Goal: Task Accomplishment & Management: Manage account settings

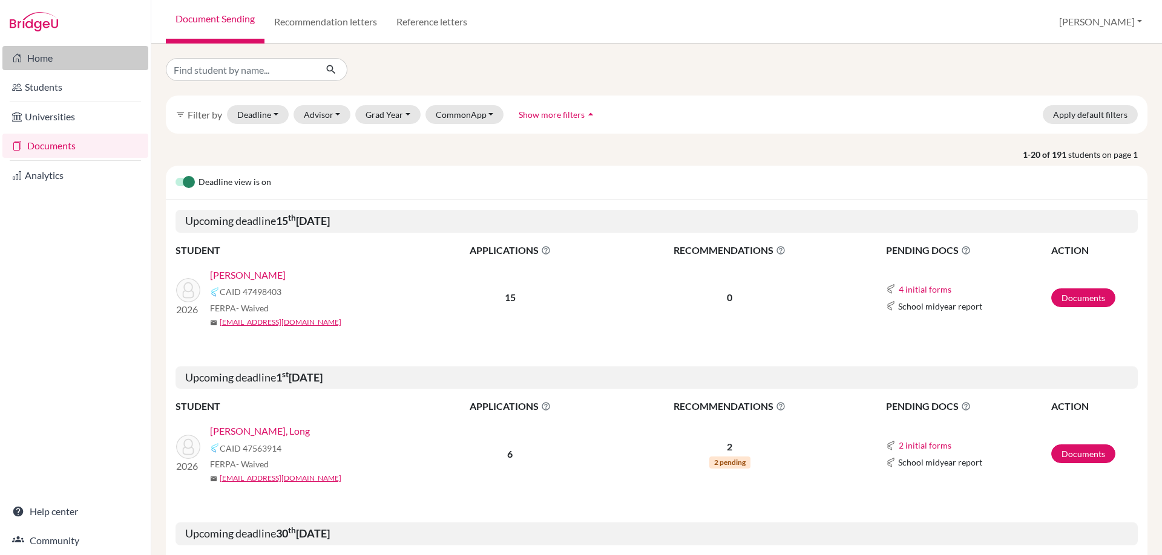
click at [32, 60] on link "Home" at bounding box center [75, 58] width 146 height 24
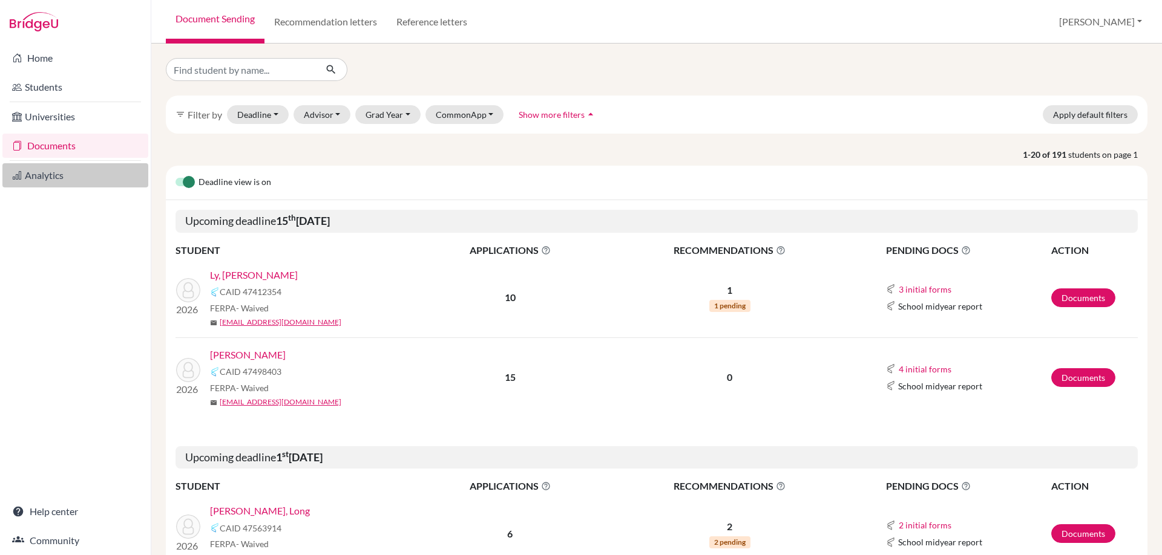
click at [11, 172] on link "Analytics" at bounding box center [75, 175] width 146 height 24
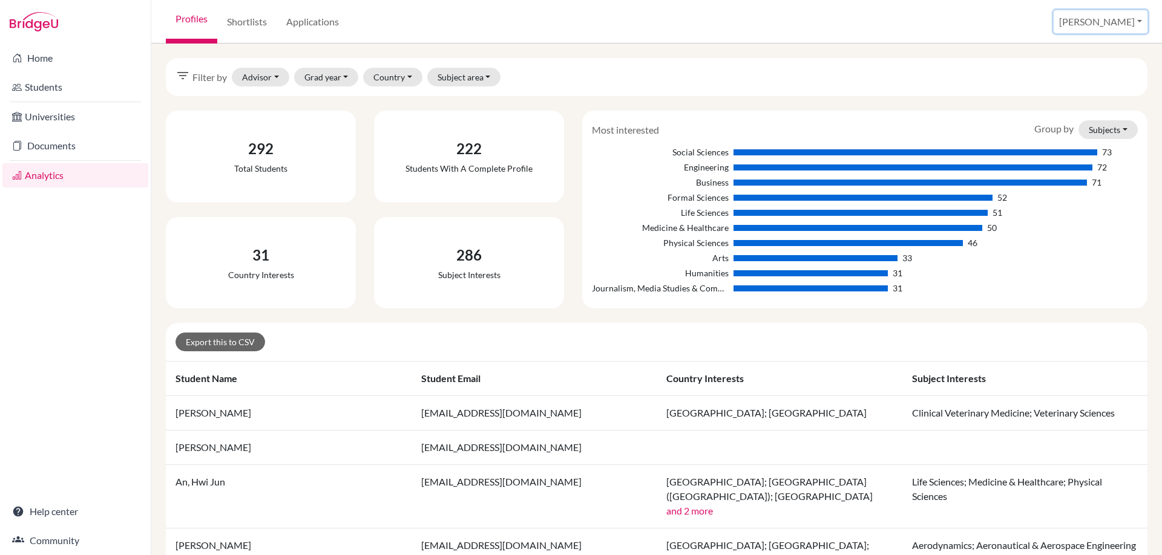
click at [1133, 21] on button "[PERSON_NAME]" at bounding box center [1100, 21] width 94 height 23
click at [1095, 66] on link "School Settings" at bounding box center [1050, 68] width 96 height 19
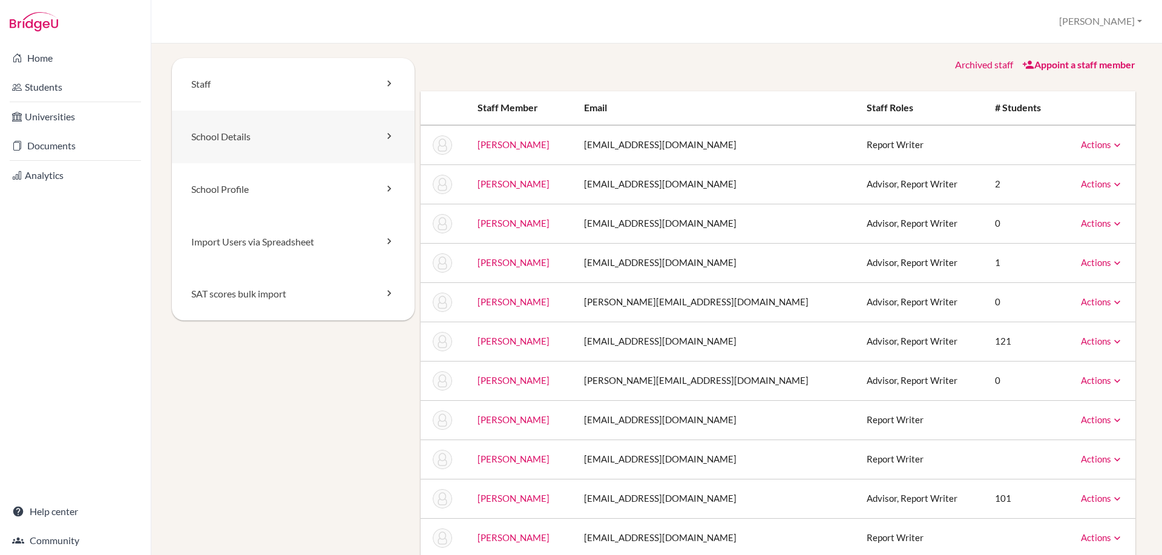
click at [333, 149] on link "School Details" at bounding box center [293, 137] width 243 height 53
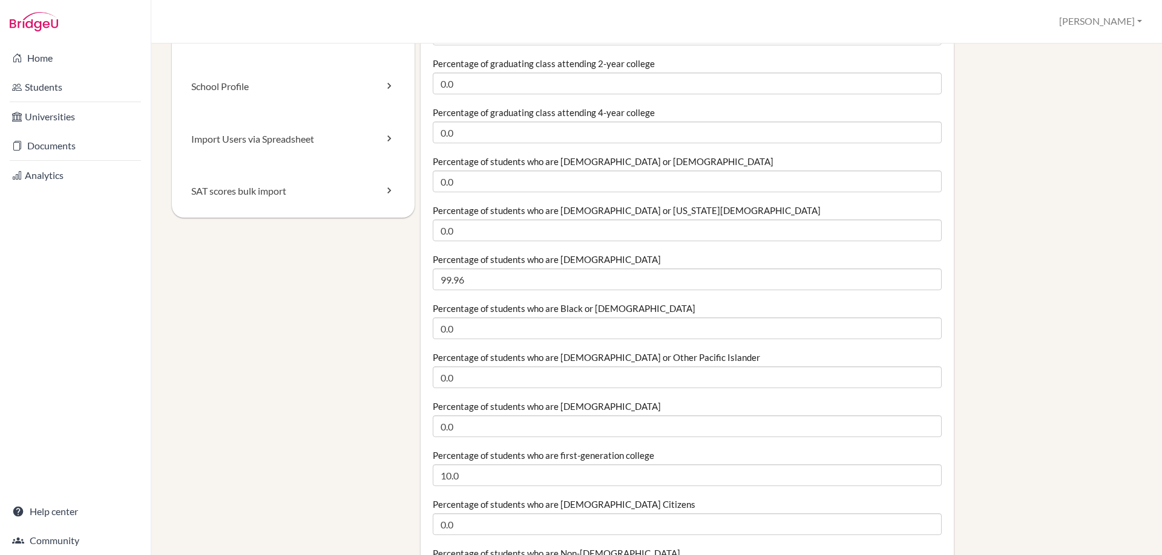
scroll to position [105, 0]
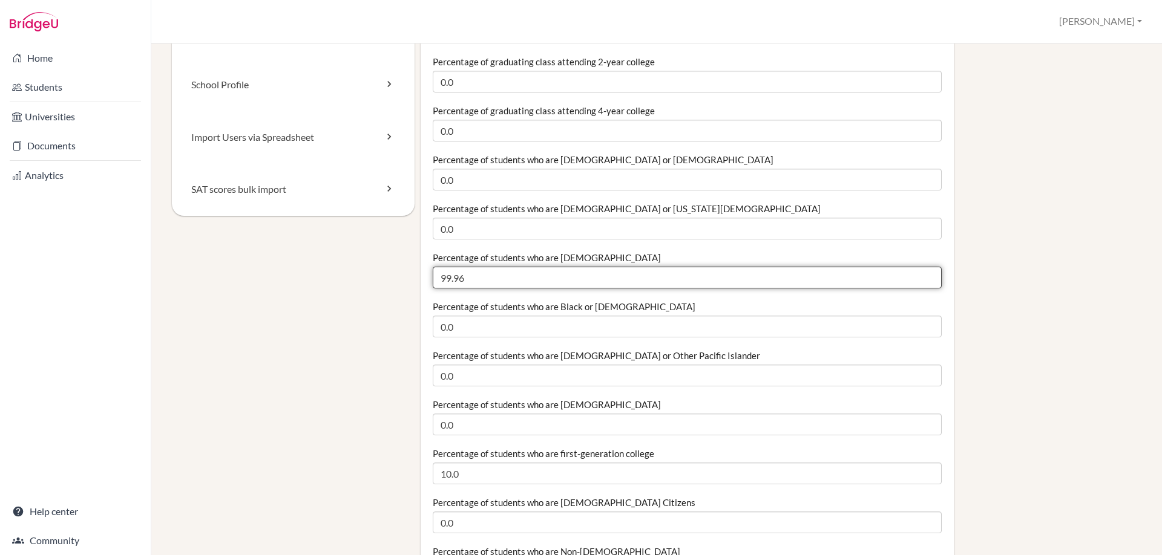
drag, startPoint x: 485, startPoint y: 283, endPoint x: 345, endPoint y: 255, distance: 143.1
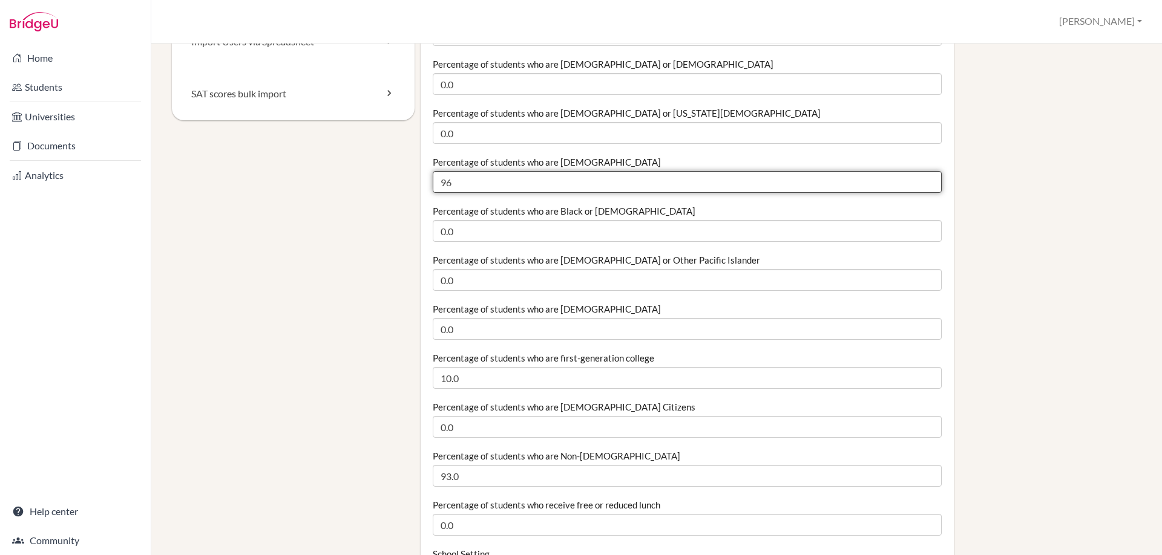
scroll to position [204, 0]
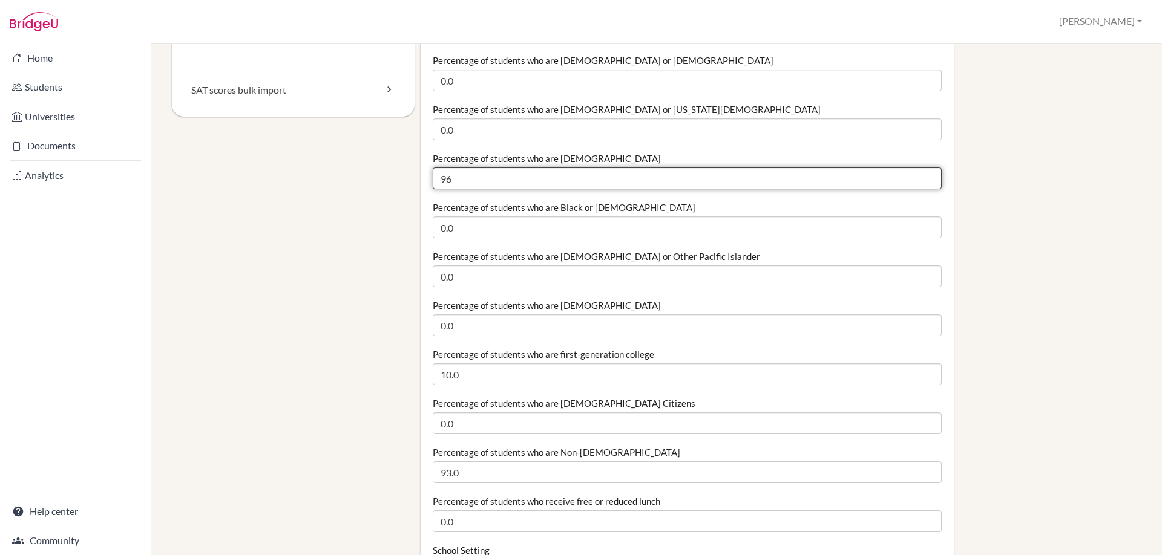
type input "96"
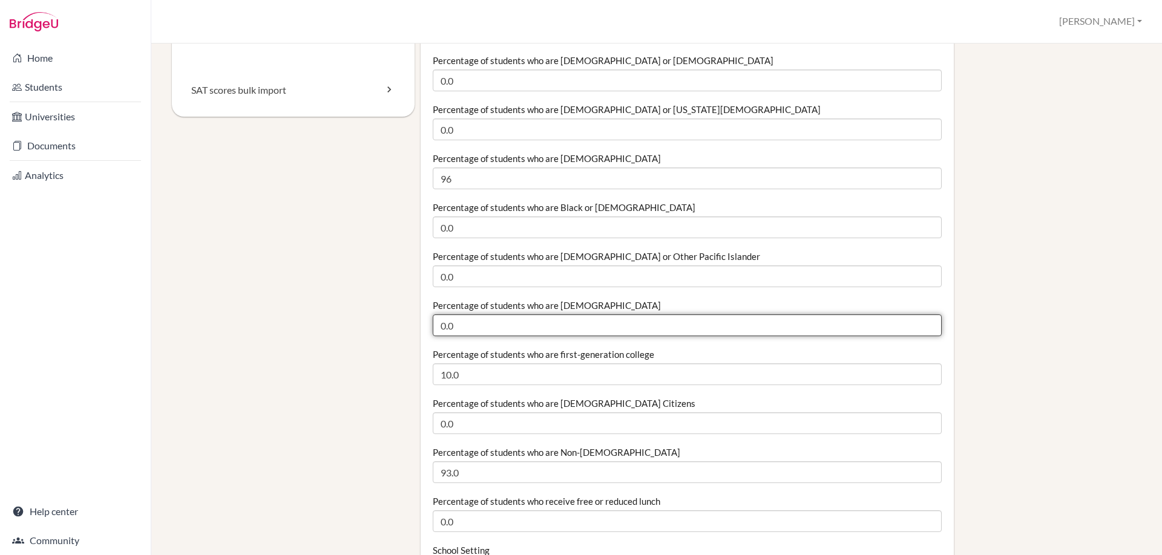
drag, startPoint x: 462, startPoint y: 325, endPoint x: 408, endPoint y: 310, distance: 55.4
type input "4"
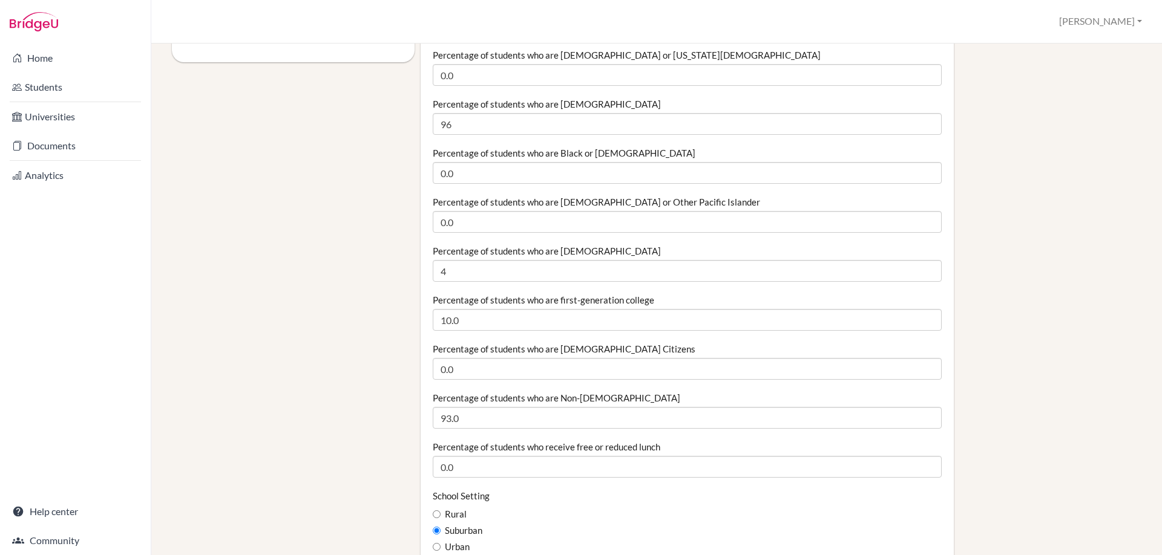
scroll to position [265, 0]
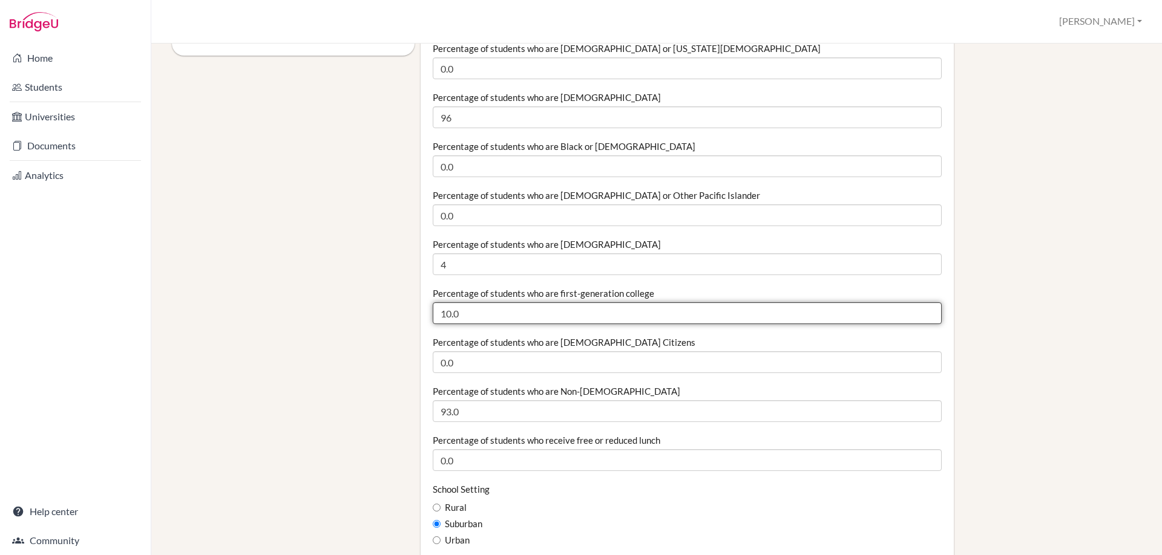
drag, startPoint x: 473, startPoint y: 317, endPoint x: 375, endPoint y: 302, distance: 98.6
type input "18"
click at [622, 342] on div "Percentage of students who are US Citizens 0.0" at bounding box center [687, 354] width 509 height 37
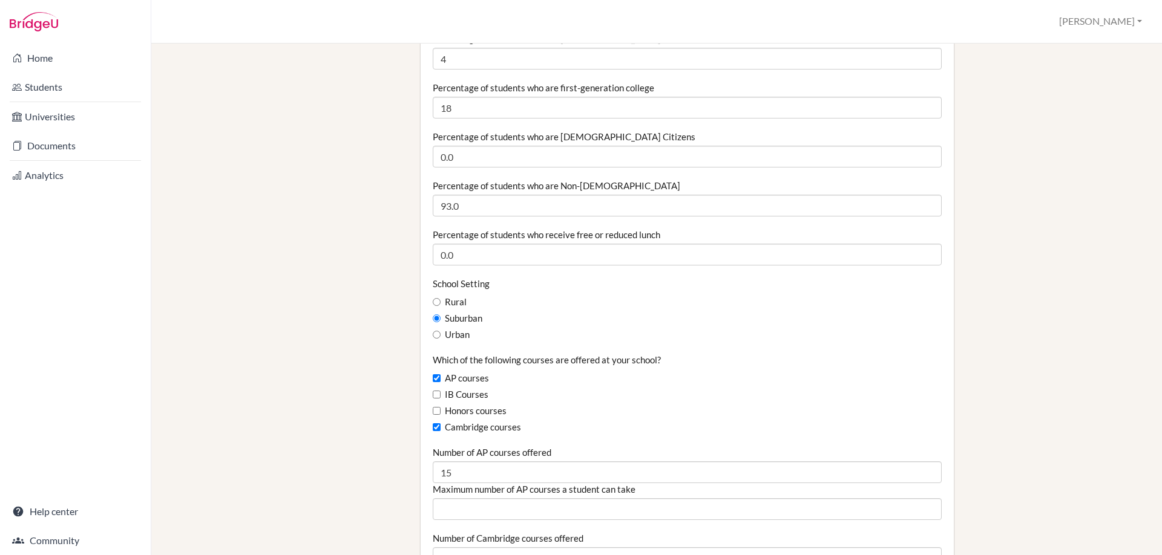
scroll to position [486, 0]
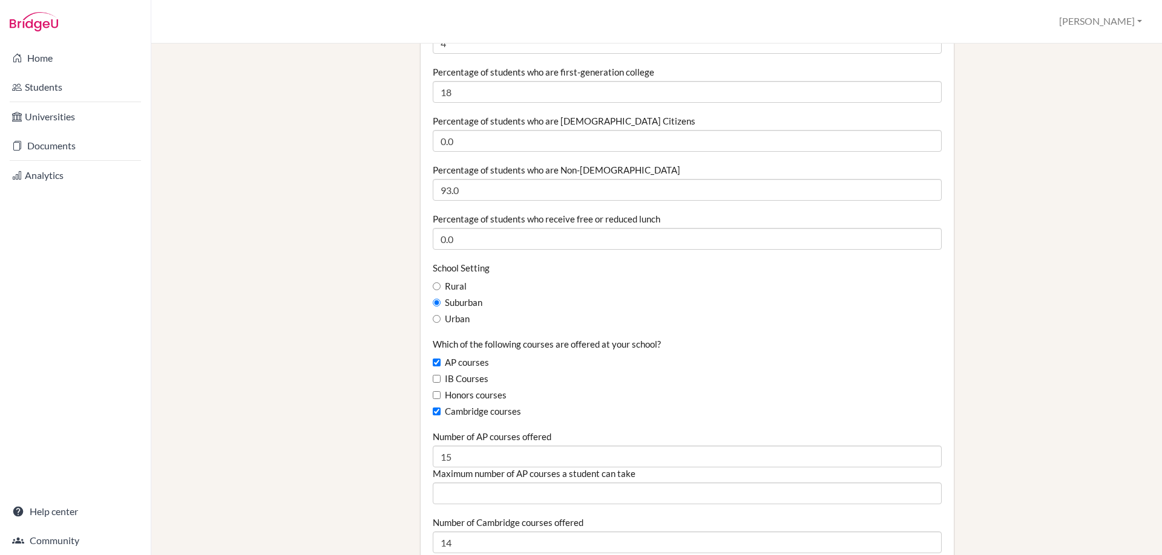
click at [441, 322] on label "Urban" at bounding box center [451, 319] width 37 height 13
click at [440, 322] on input "Urban" at bounding box center [437, 319] width 8 height 8
radio input "true"
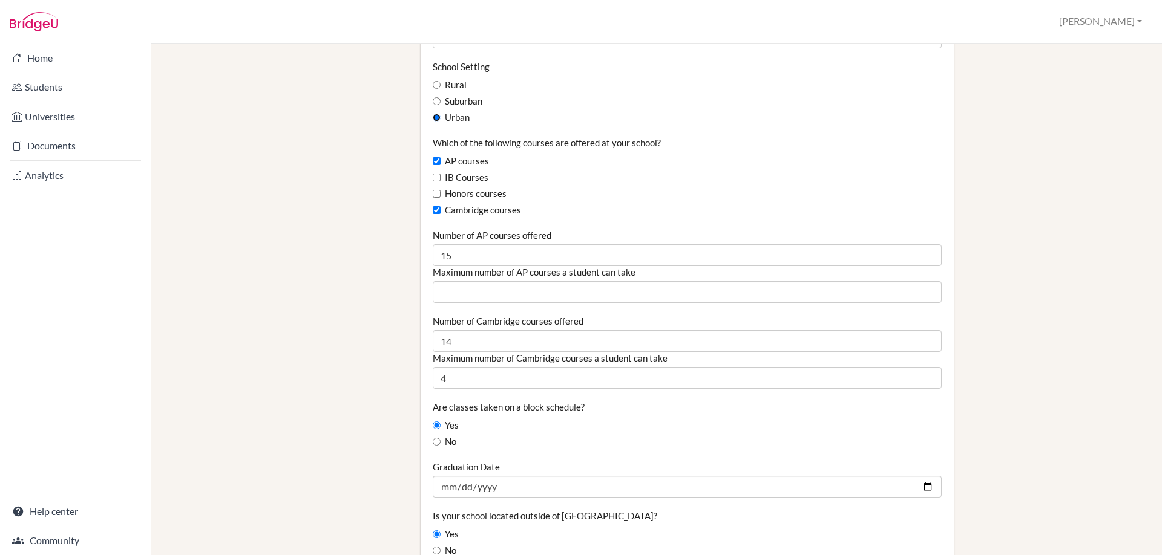
scroll to position [695, 0]
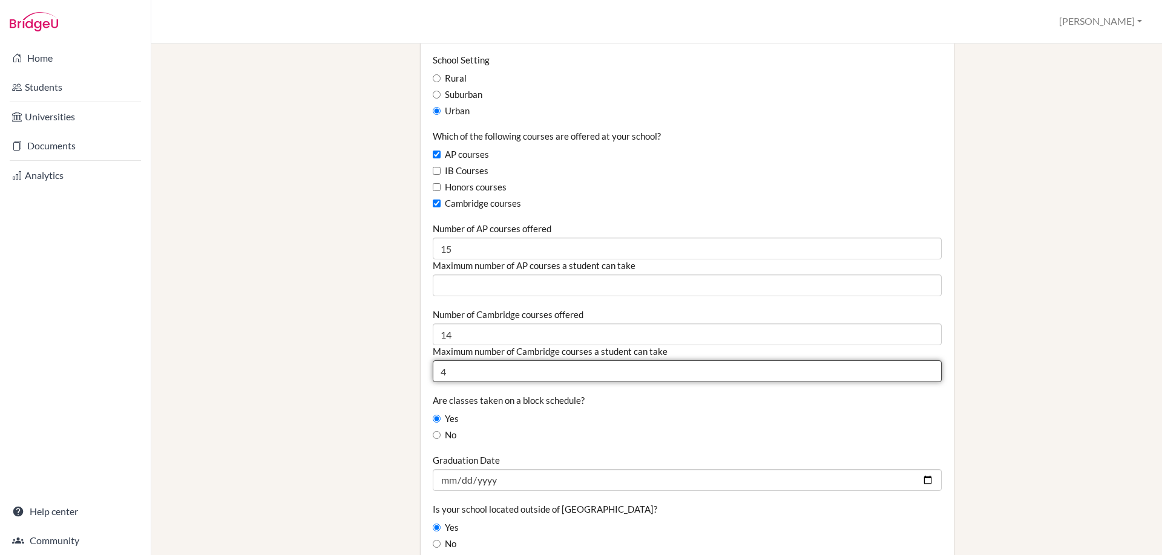
drag, startPoint x: 457, startPoint y: 376, endPoint x: 454, endPoint y: 368, distance: 9.0
click at [374, 364] on div "Staff School Details School Profile Import Users via Spreadsheet SAT scores bul…" at bounding box center [656, 288] width 969 height 1850
type input "5"
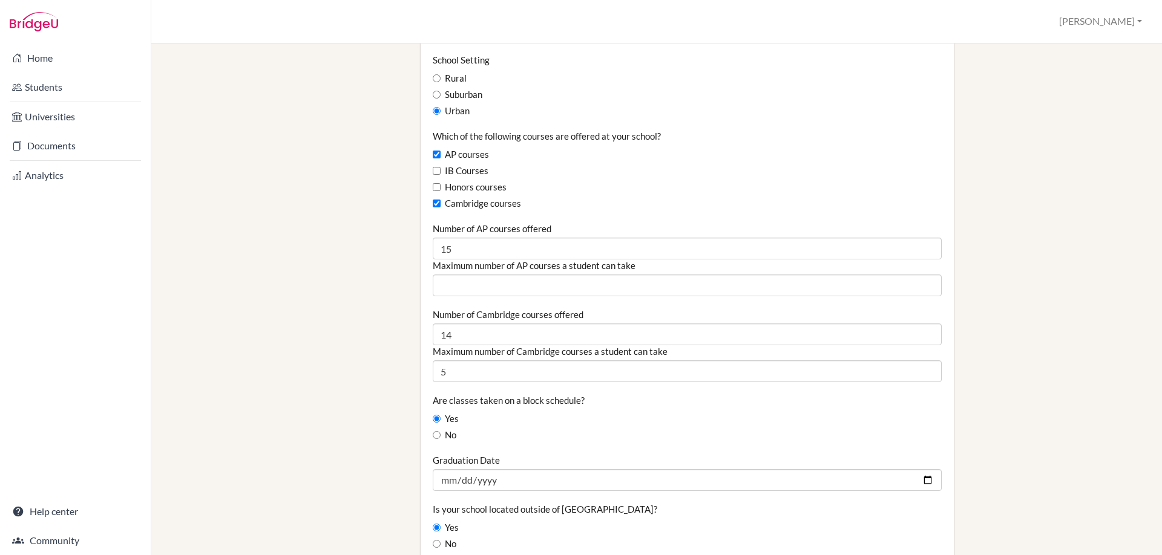
click at [609, 409] on div "Are classes taken on a block schedule? Yes No" at bounding box center [687, 419] width 509 height 48
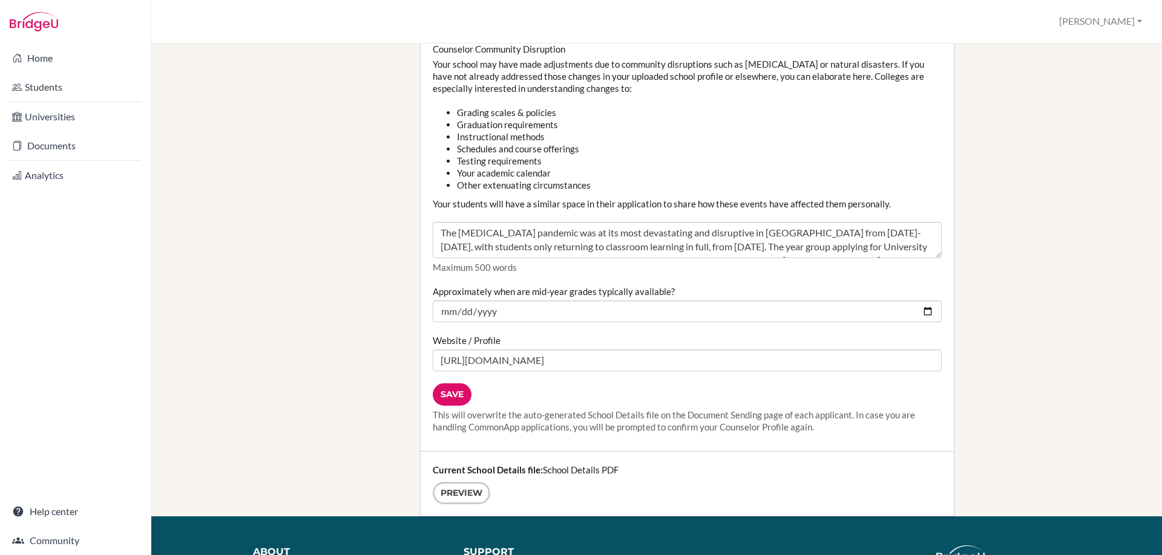
scroll to position [1393, 0]
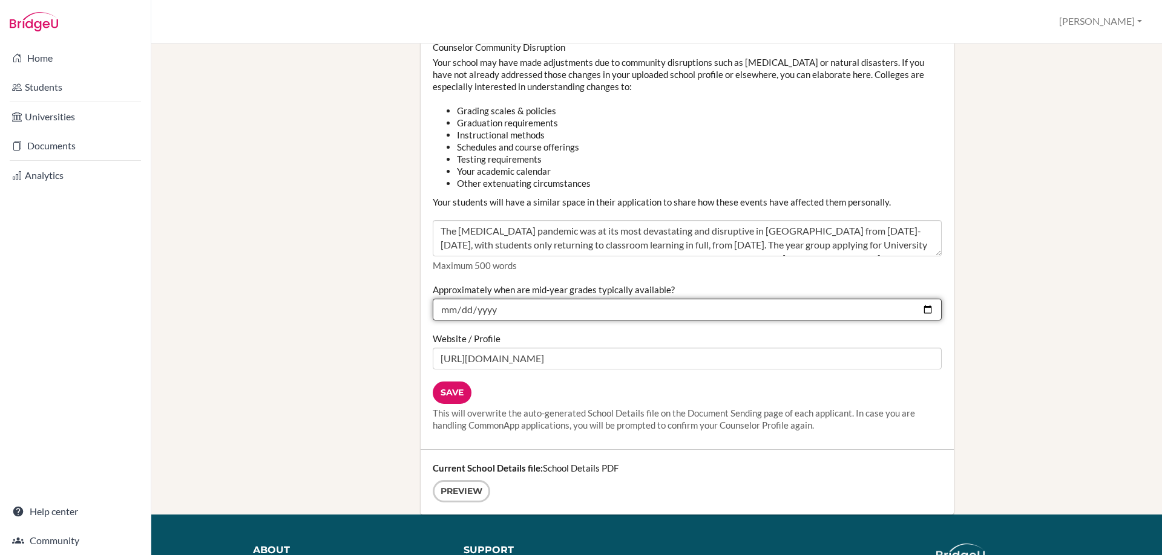
click at [508, 309] on input "2025-02-02" at bounding box center [687, 310] width 509 height 22
click at [931, 307] on input "2025-02-02" at bounding box center [687, 310] width 509 height 22
type input "[DATE]"
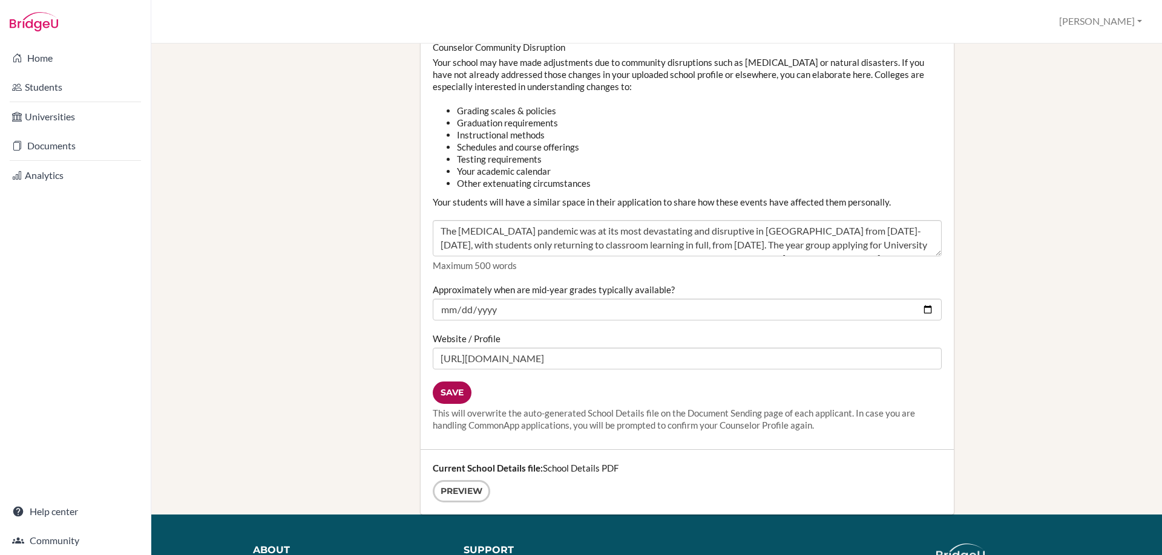
click at [457, 393] on input "Save" at bounding box center [452, 393] width 39 height 22
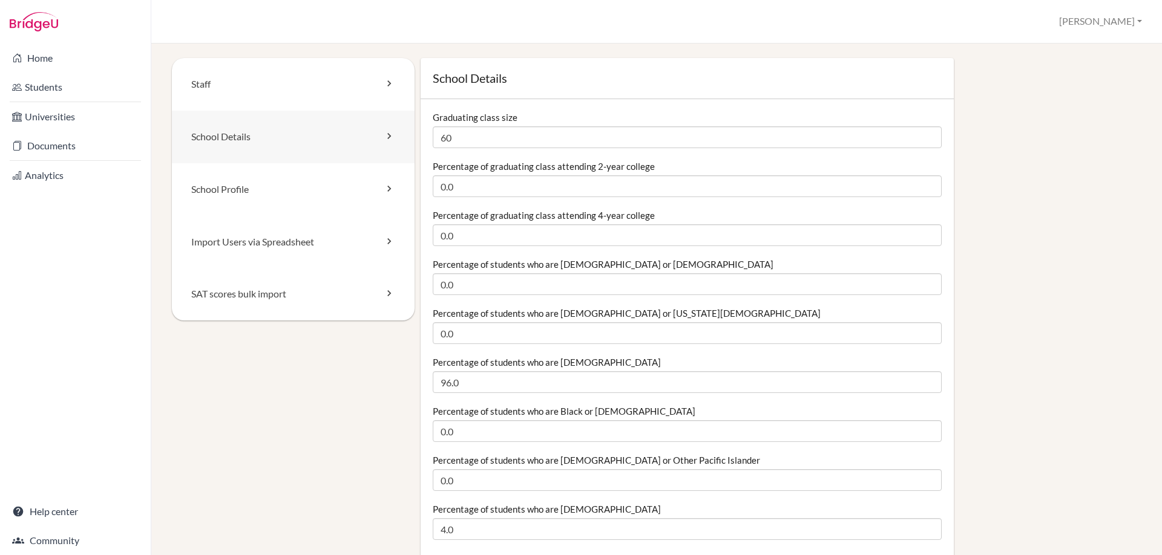
click at [261, 145] on link "School Details" at bounding box center [293, 137] width 243 height 53
click at [345, 182] on link "School Profile" at bounding box center [293, 189] width 243 height 53
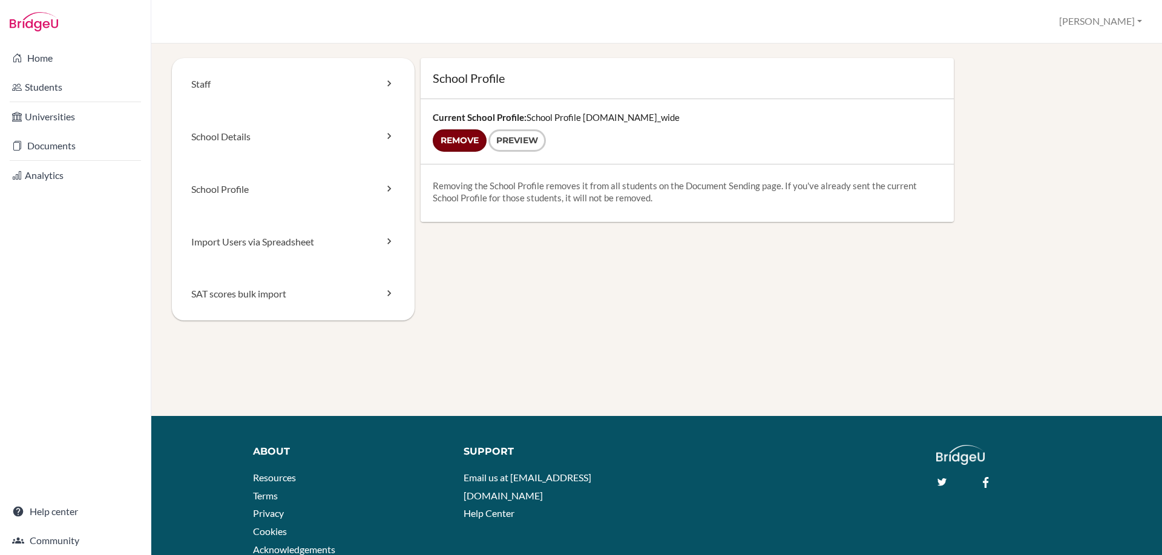
click at [449, 139] on input "Remove" at bounding box center [460, 140] width 54 height 22
click at [460, 142] on form "Remove Preview" at bounding box center [687, 140] width 509 height 22
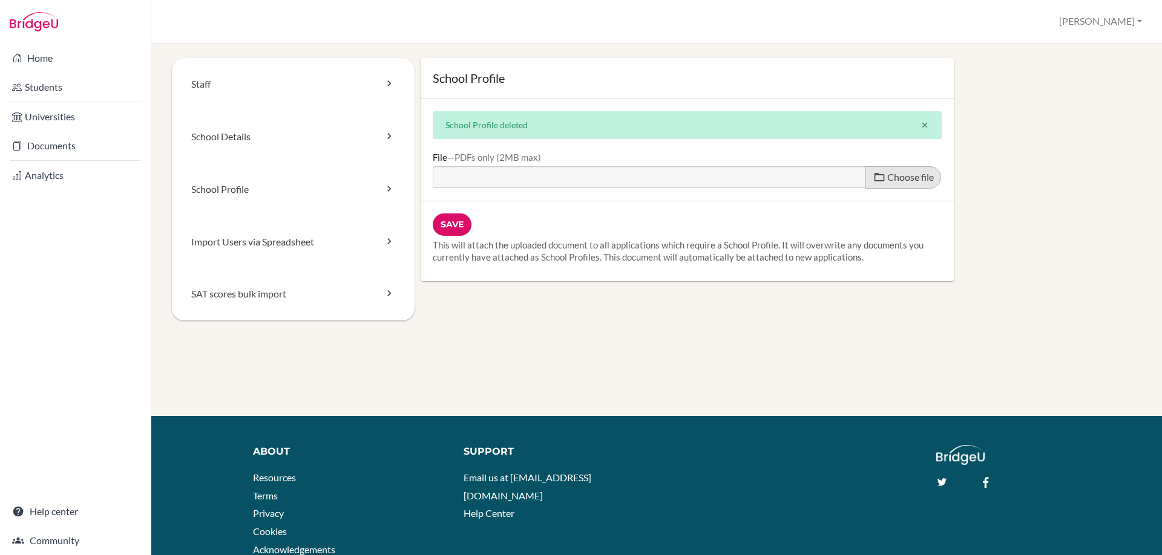
click at [899, 179] on span "Choose file" at bounding box center [910, 176] width 47 height 11
click at [618, 179] on input "Choose file" at bounding box center [525, 173] width 185 height 14
type input "C:\fakepath\School Profile 2526.pdf"
type input "School Profile 2526.pdf"
click at [451, 229] on input "Save" at bounding box center [452, 225] width 39 height 22
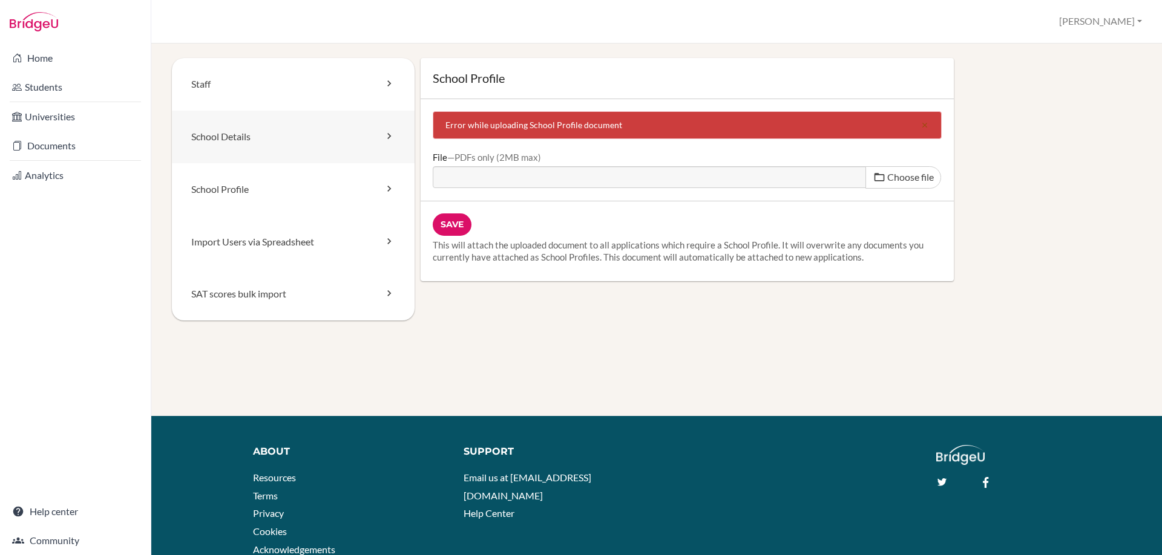
click at [229, 139] on link "School Details" at bounding box center [293, 137] width 243 height 53
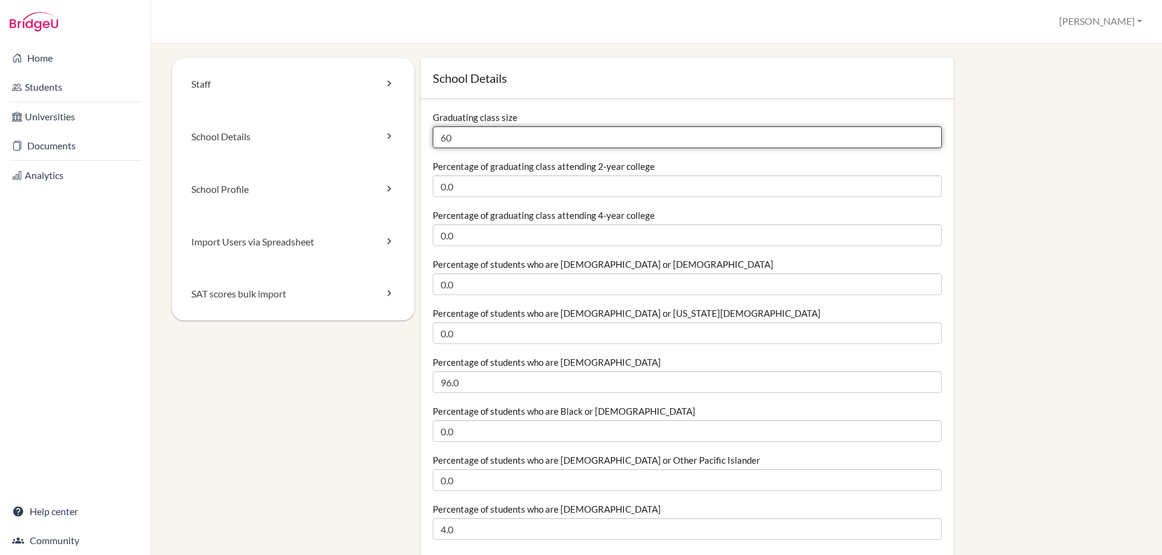
drag, startPoint x: 460, startPoint y: 136, endPoint x: 436, endPoint y: 134, distance: 24.3
click at [440, 135] on input "60" at bounding box center [687, 137] width 509 height 22
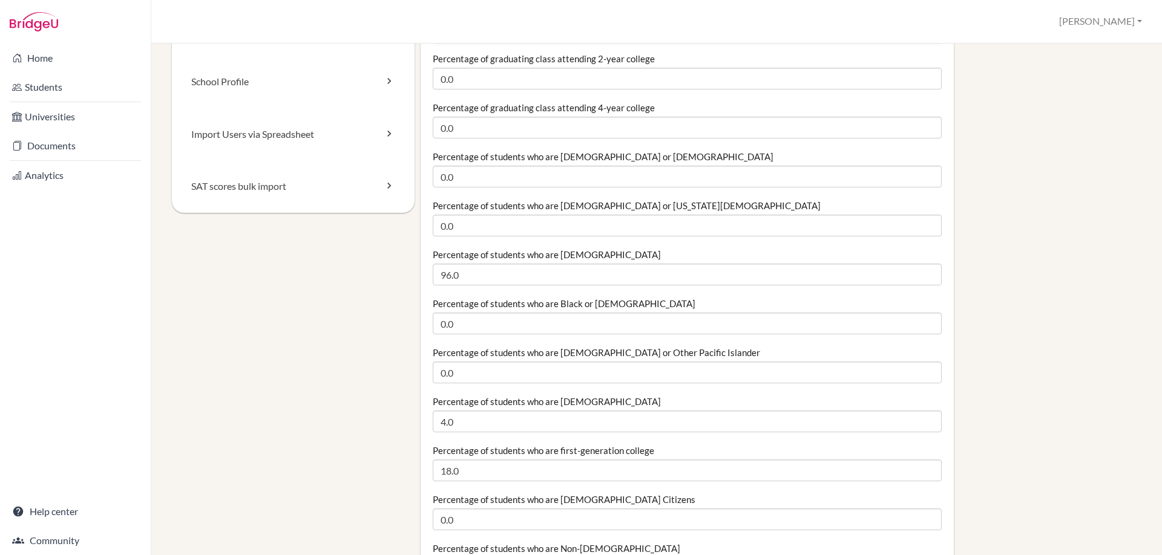
scroll to position [110, 0]
type input "50"
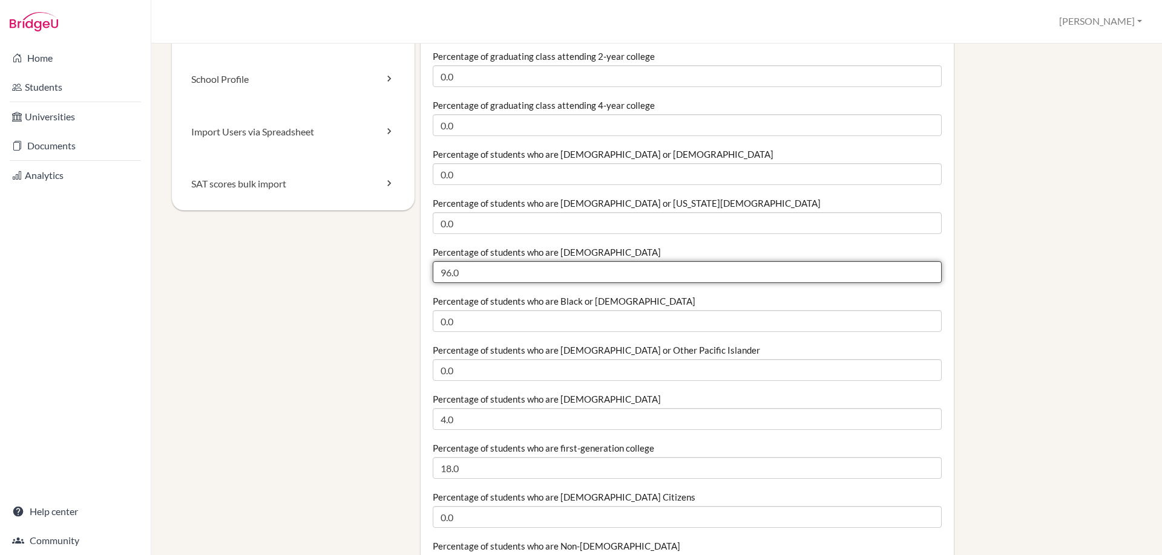
drag, startPoint x: 450, startPoint y: 274, endPoint x: 460, endPoint y: 268, distance: 11.9
click at [450, 274] on input "96.0" at bounding box center [687, 272] width 509 height 22
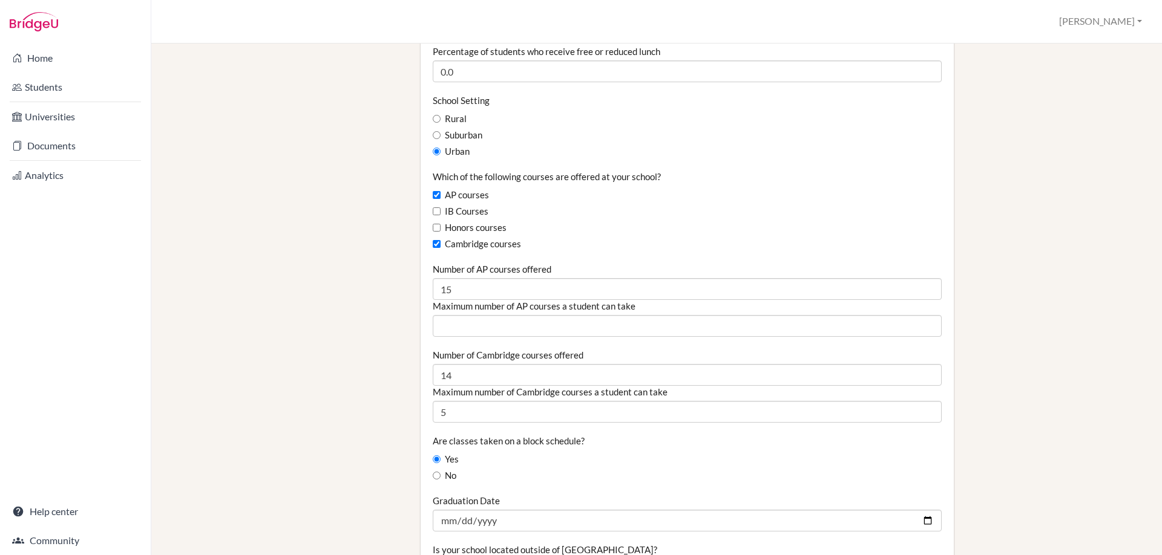
scroll to position [658, 0]
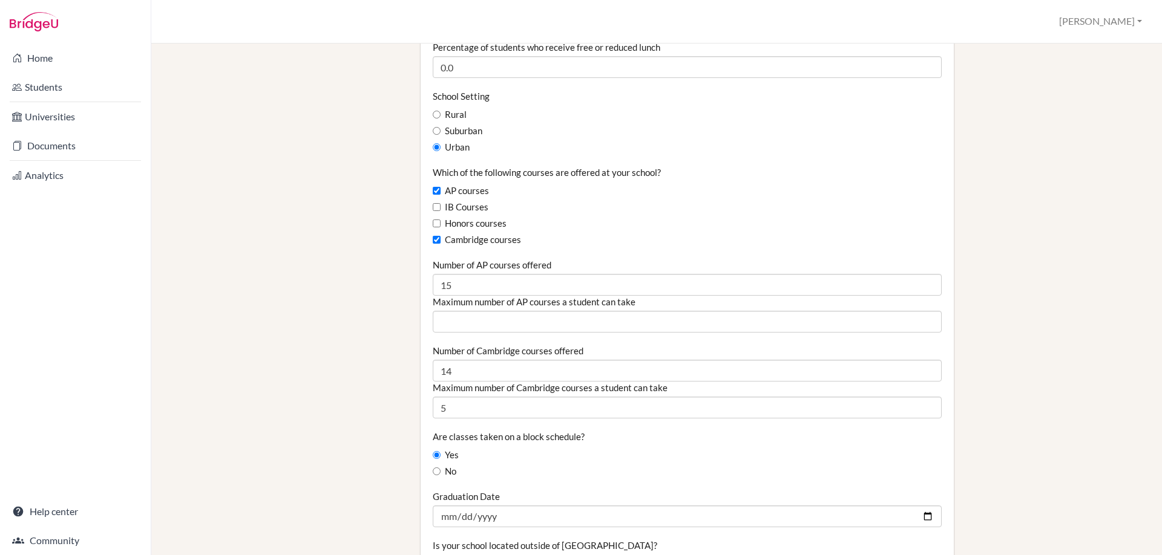
type input "96.0"
drag, startPoint x: 437, startPoint y: 131, endPoint x: 444, endPoint y: 142, distance: 11.9
click at [437, 131] on input "Suburban" at bounding box center [437, 131] width 8 height 8
radio input "true"
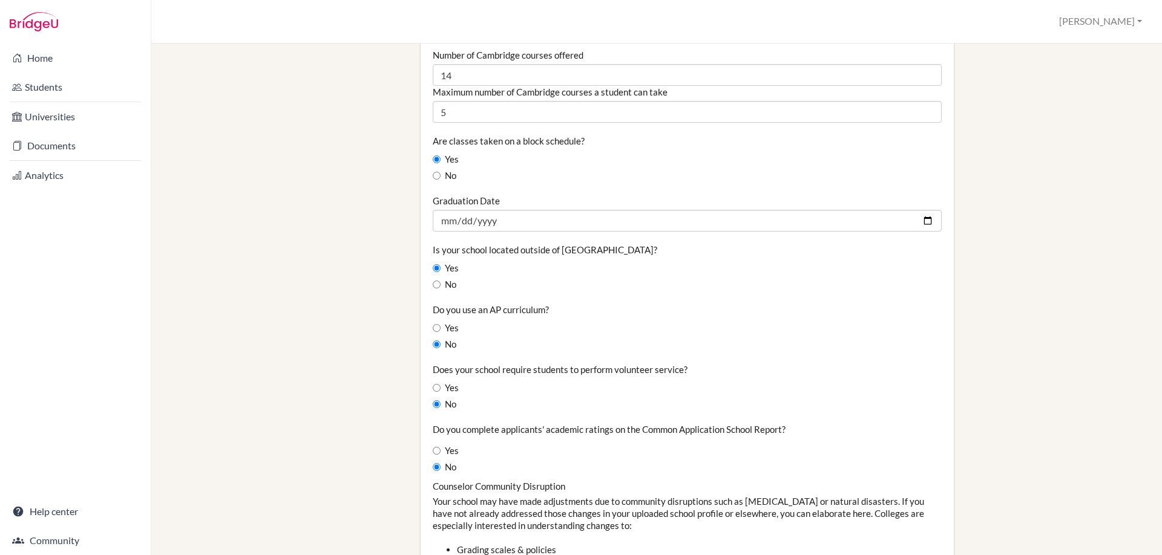
scroll to position [912, 0]
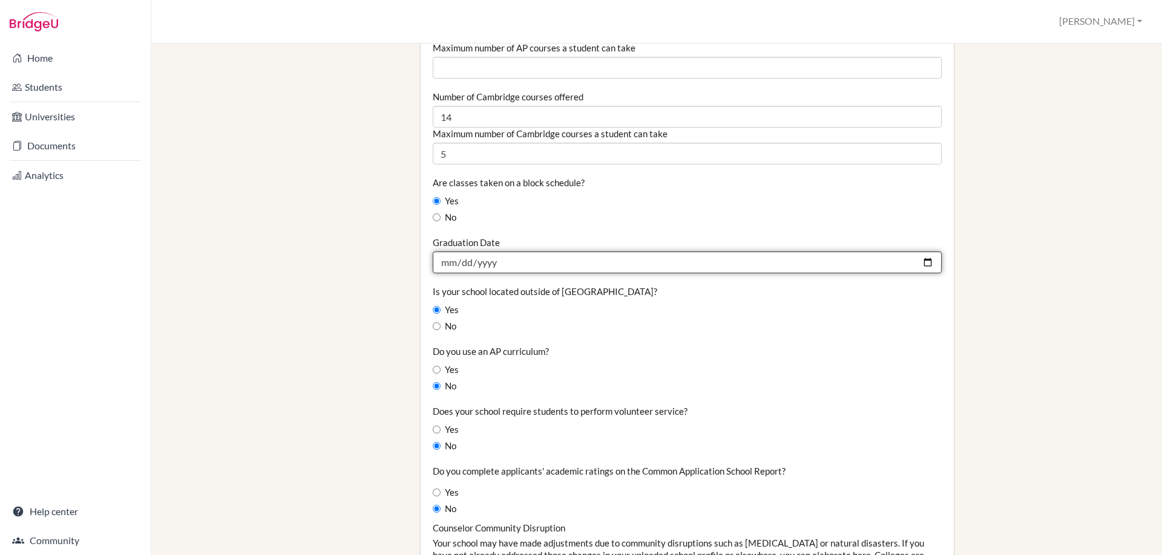
click at [503, 260] on input "2025-06-19" at bounding box center [687, 263] width 509 height 22
type input "2025-06-18"
type input "275760-06-18"
type input "[DATE]"
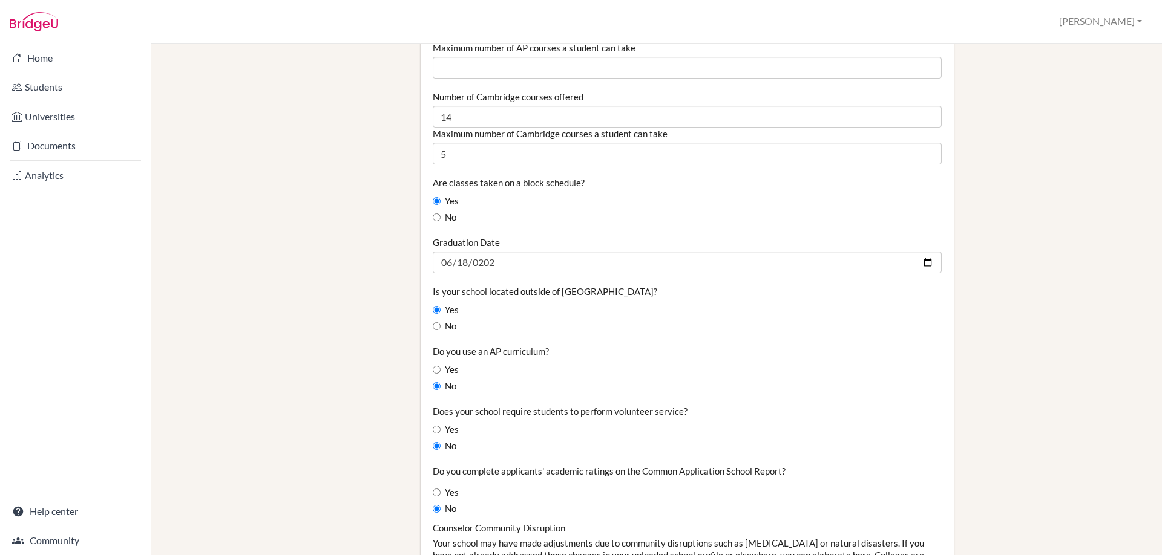
click at [481, 334] on fieldset "Graduating class size 50 Percentage of graduating class attending 2-year colleg…" at bounding box center [687, 25] width 509 height 1652
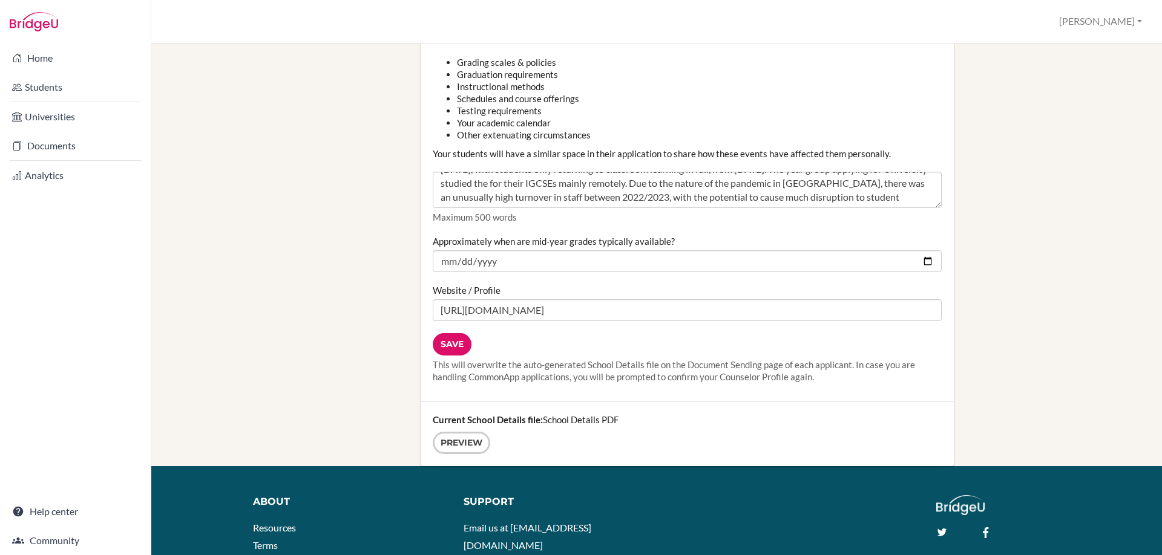
scroll to position [1455, 0]
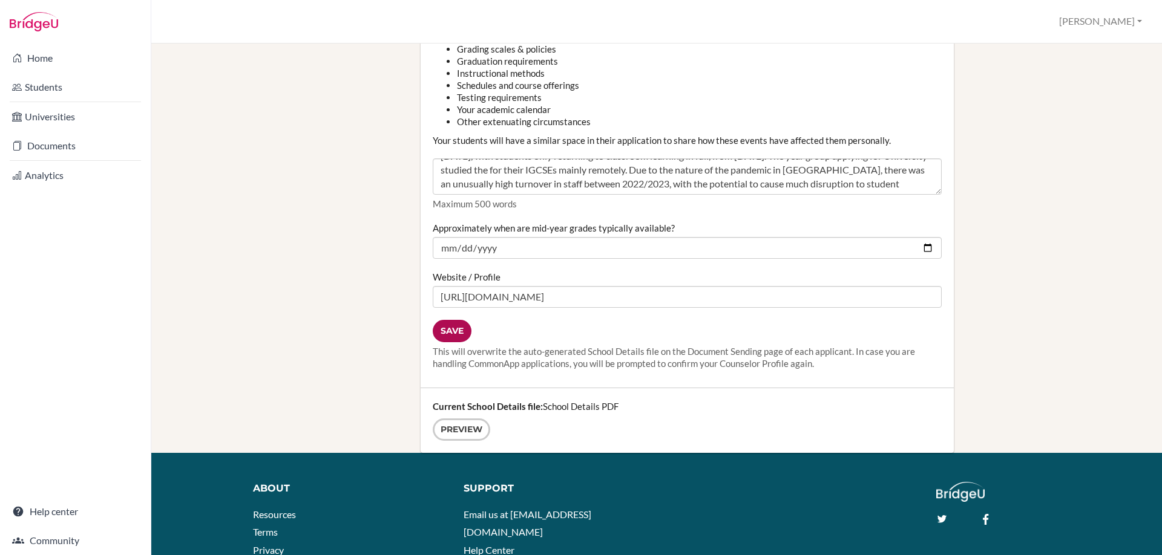
click at [456, 328] on input "Save" at bounding box center [452, 331] width 39 height 22
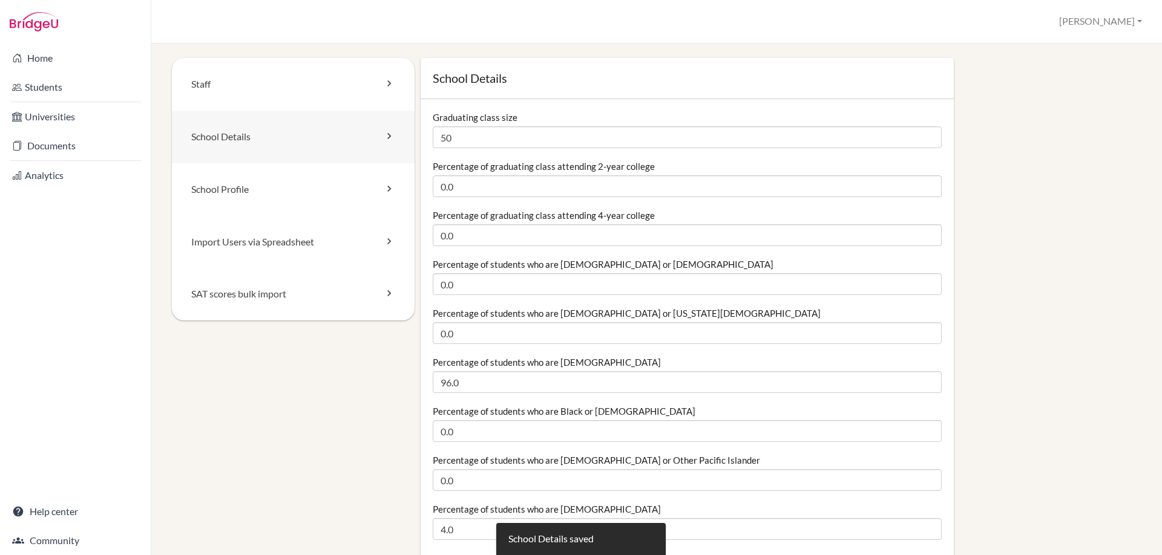
click at [213, 147] on link "School Details" at bounding box center [293, 137] width 243 height 53
